Goal: Navigation & Orientation: Understand site structure

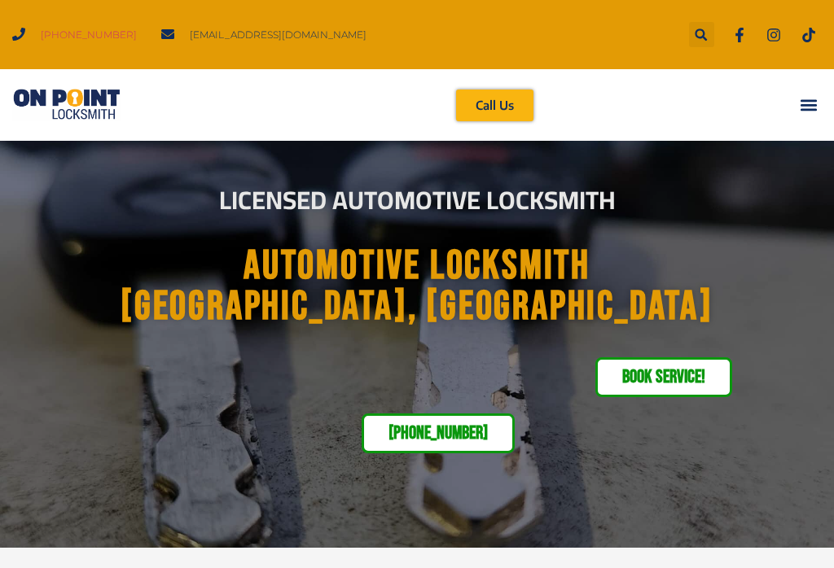
click at [810, 107] on icon "Menu Toggle" at bounding box center [808, 105] width 18 height 18
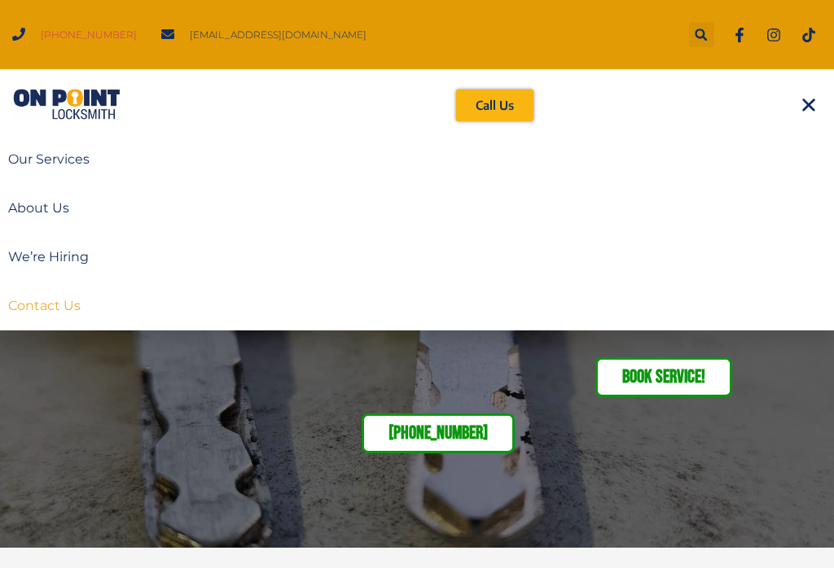
click at [68, 304] on link "Contact Us" at bounding box center [417, 306] width 834 height 49
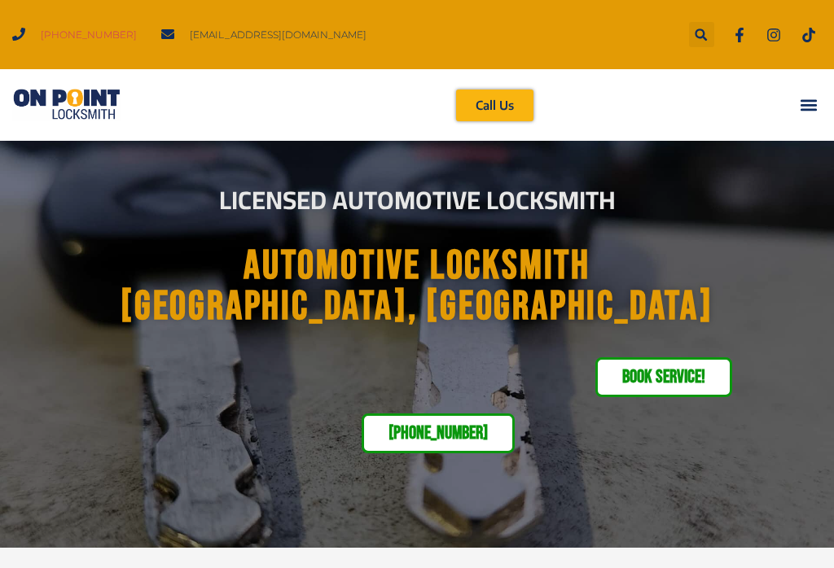
click at [817, 95] on div "Menu Toggle" at bounding box center [808, 105] width 27 height 27
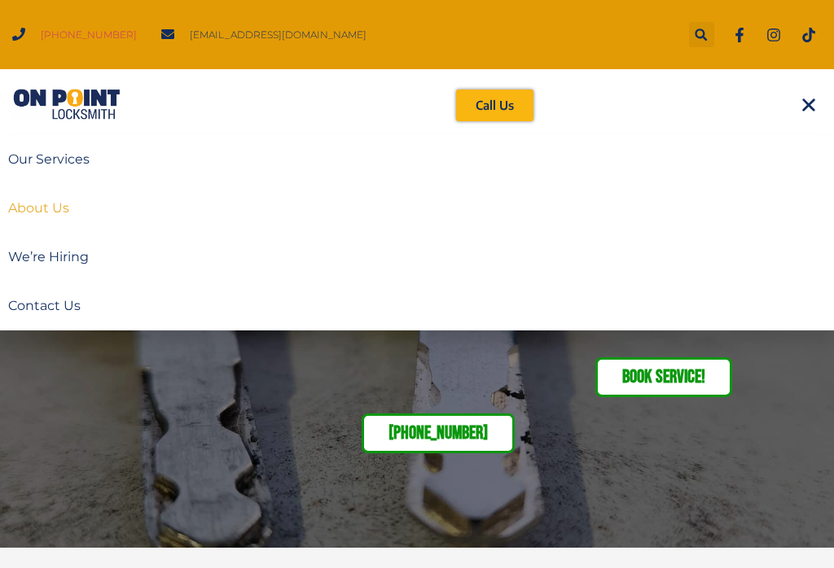
click at [28, 195] on link "About Us" at bounding box center [417, 208] width 834 height 49
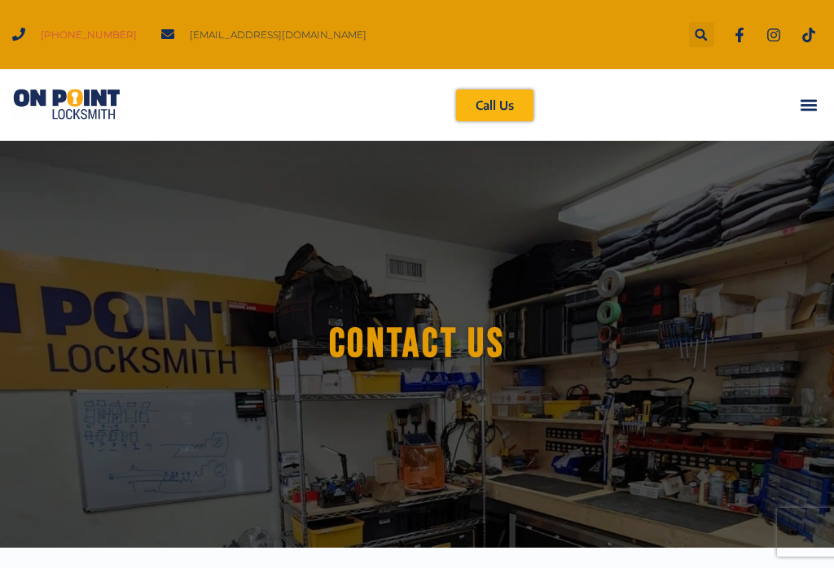
click at [803, 110] on icon "Menu Toggle" at bounding box center [807, 105] width 16 height 11
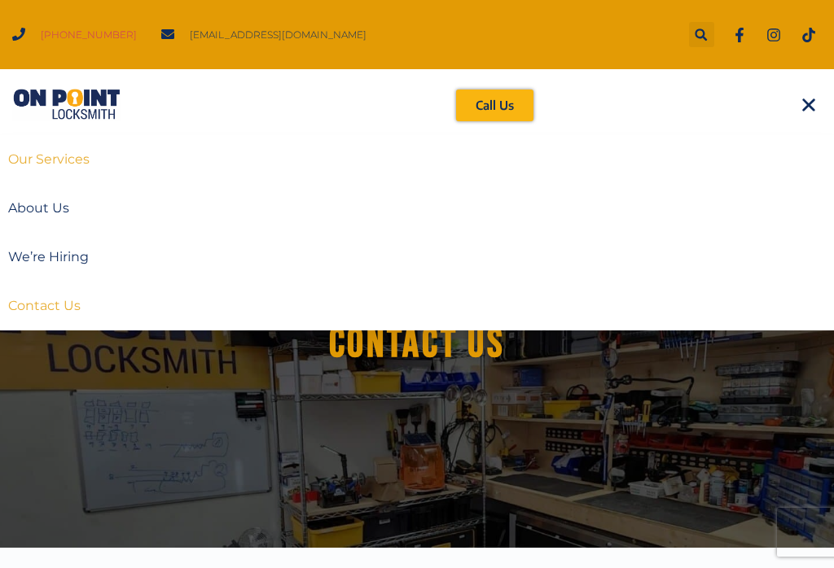
click at [72, 163] on link "Our Services" at bounding box center [417, 159] width 834 height 49
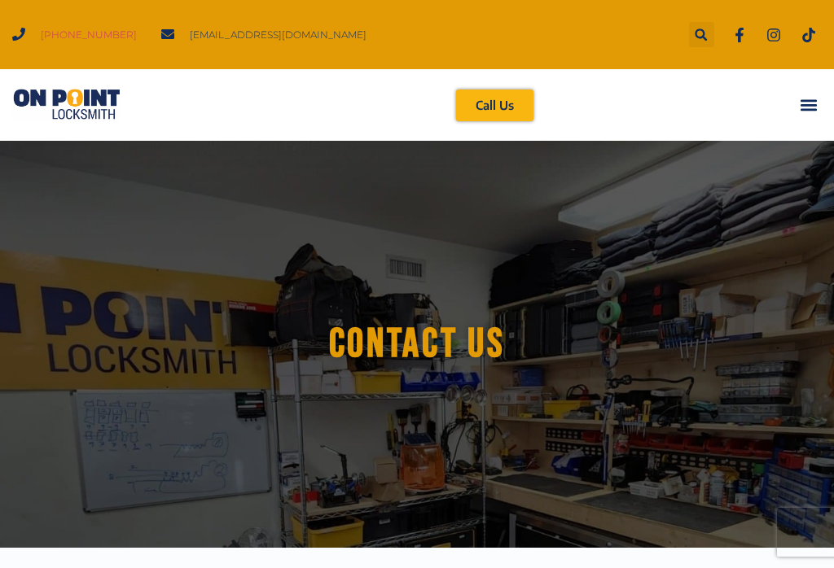
scroll to position [43, 0]
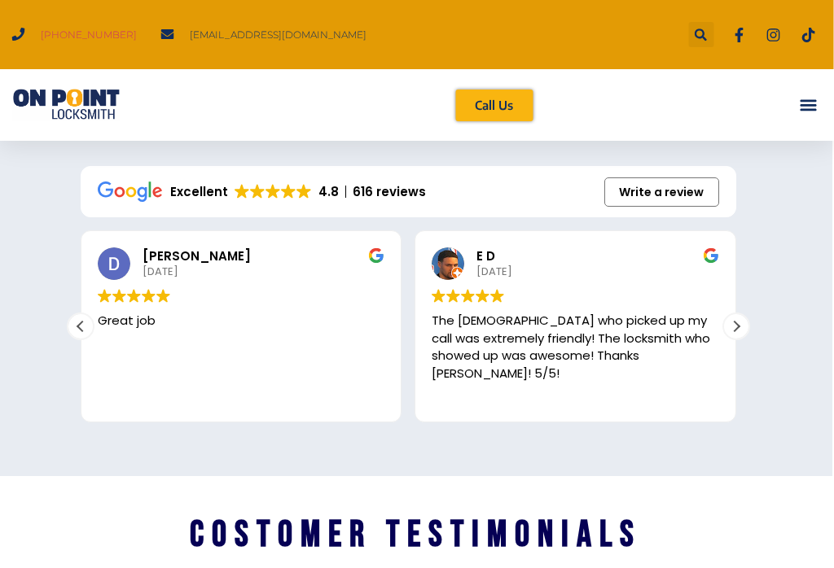
scroll to position [2522, 2]
click at [737, 336] on div "Next review" at bounding box center [736, 326] width 24 height 24
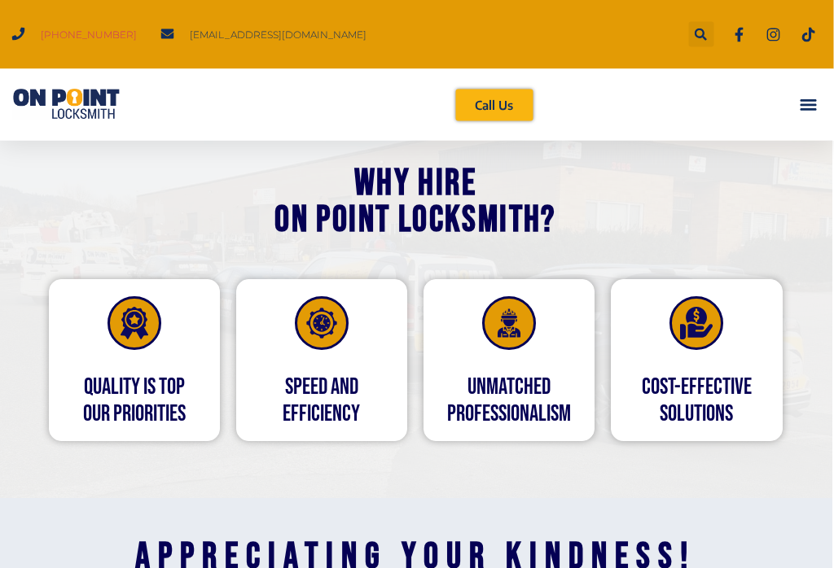
scroll to position [2009, 1]
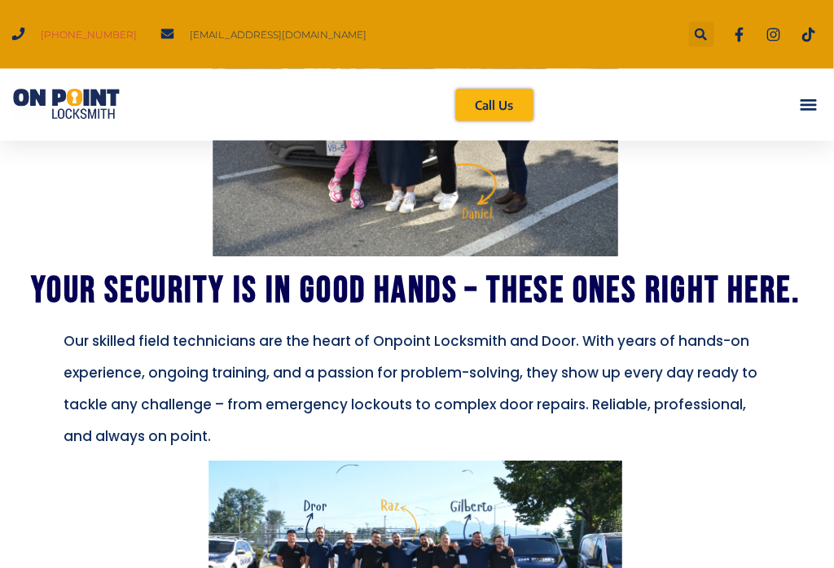
click at [809, 107] on icon "Menu Toggle" at bounding box center [808, 105] width 18 height 18
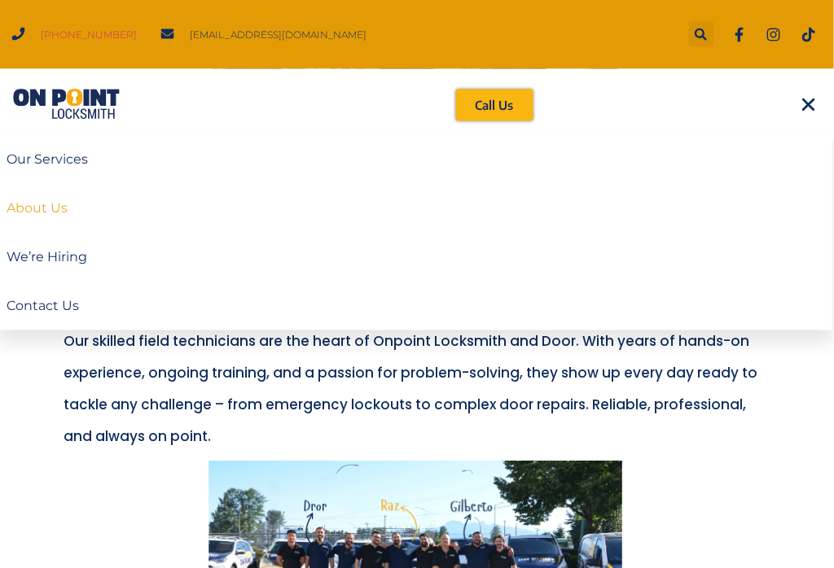
scroll to position [1381, 2]
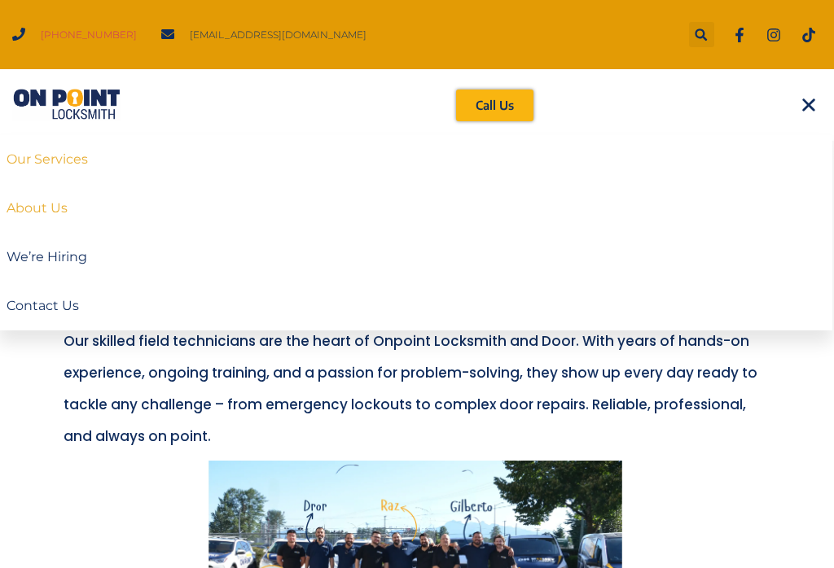
click at [66, 162] on link "Our Services" at bounding box center [415, 159] width 834 height 49
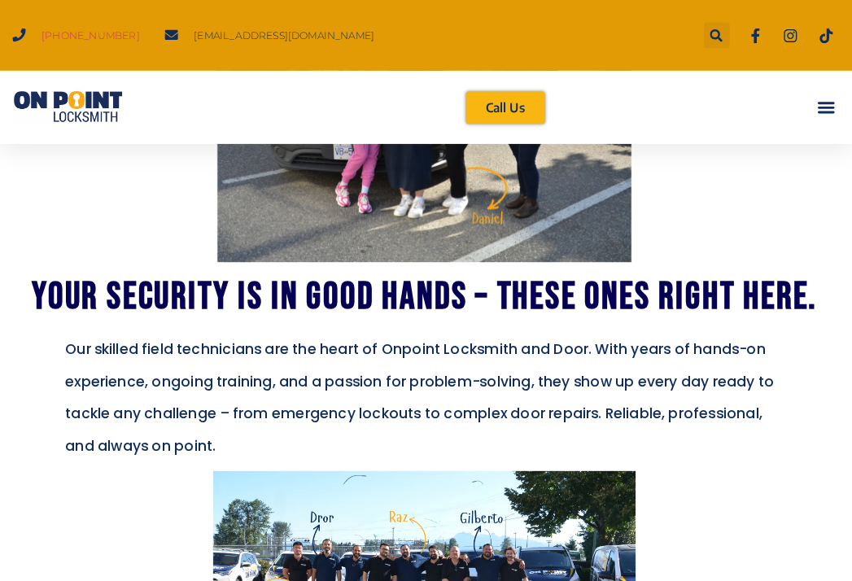
scroll to position [1290, 2]
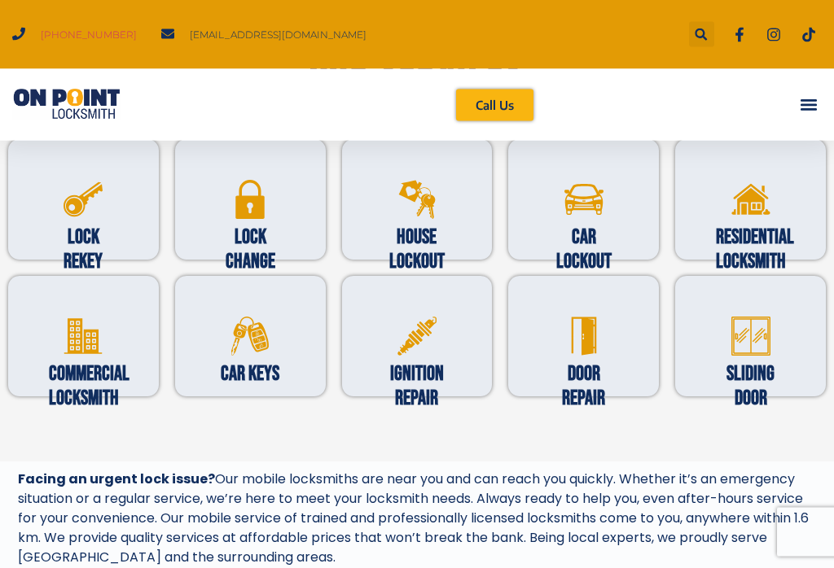
scroll to position [552, 0]
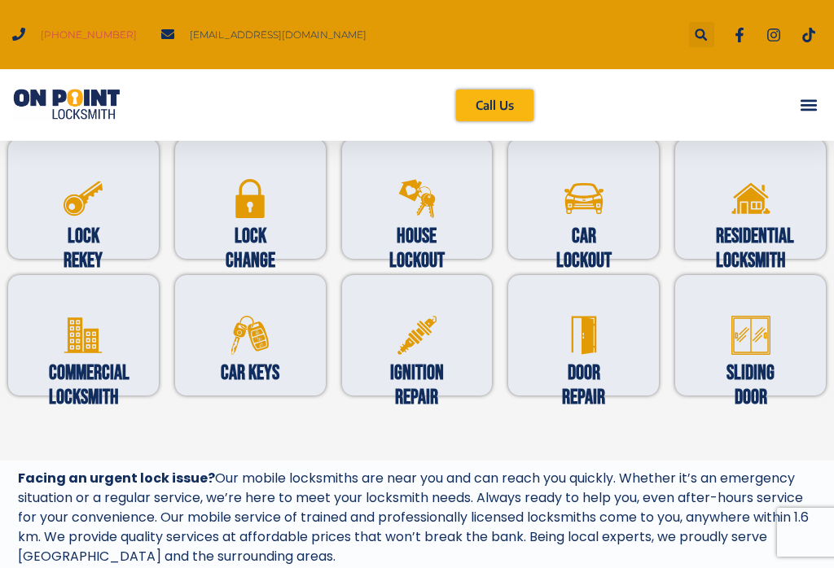
click at [253, 349] on icon at bounding box center [249, 335] width 39 height 39
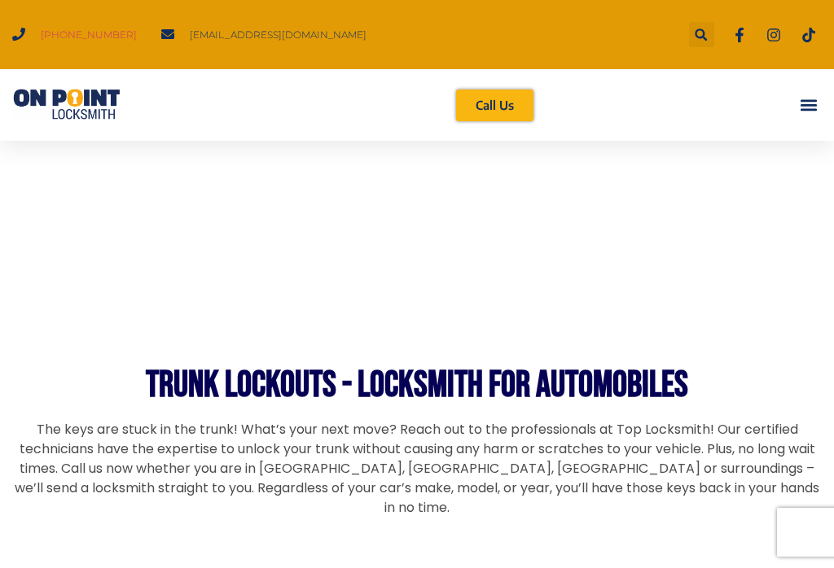
scroll to position [4549, 0]
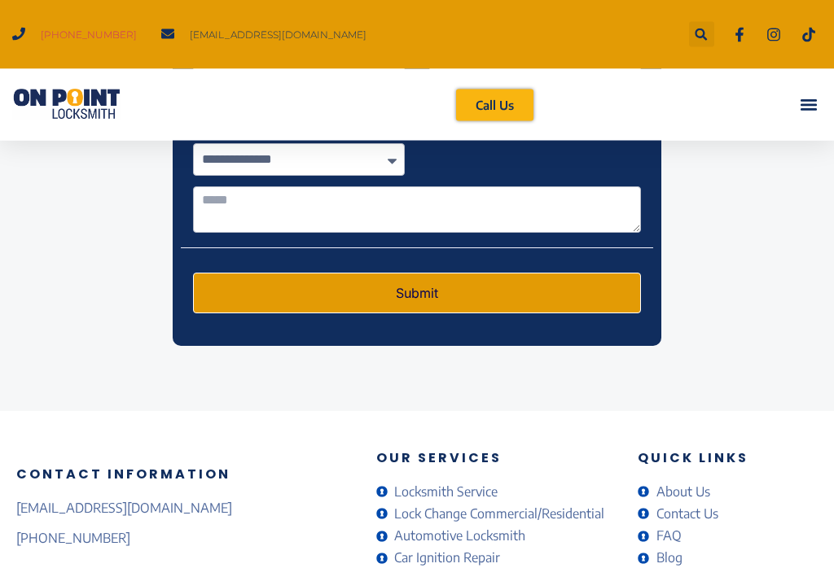
scroll to position [6504, 0]
